Goal: Navigation & Orientation: Find specific page/section

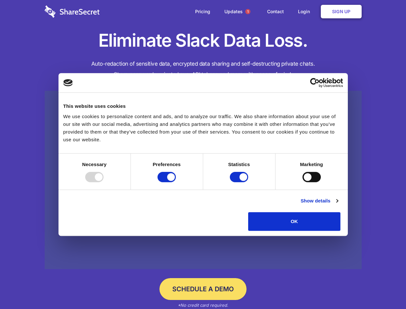
click at [104, 182] on div at bounding box center [94, 177] width 18 height 10
click at [176, 182] on input "Preferences" at bounding box center [167, 177] width 18 height 10
checkbox input "false"
click at [240, 182] on input "Statistics" at bounding box center [239, 177] width 18 height 10
checkbox input "false"
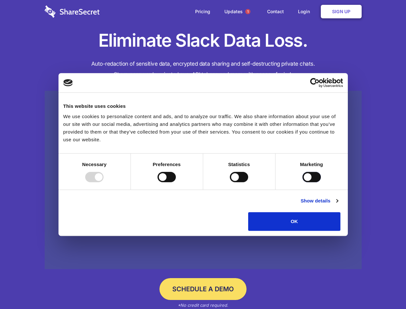
click at [303, 182] on input "Marketing" at bounding box center [312, 177] width 18 height 10
checkbox input "true"
click at [338, 205] on link "Show details" at bounding box center [319, 201] width 37 height 8
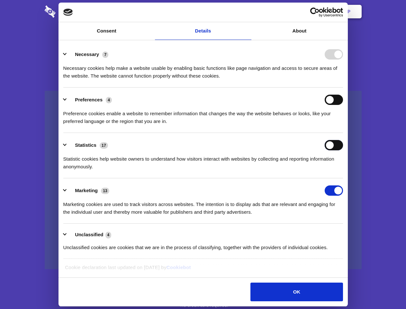
click at [343, 150] on input "Statistics" at bounding box center [334, 145] width 18 height 10
checkbox input "true"
click at [248, 12] on span "1" at bounding box center [247, 11] width 5 height 5
